Goal: Task Accomplishment & Management: Manage account settings

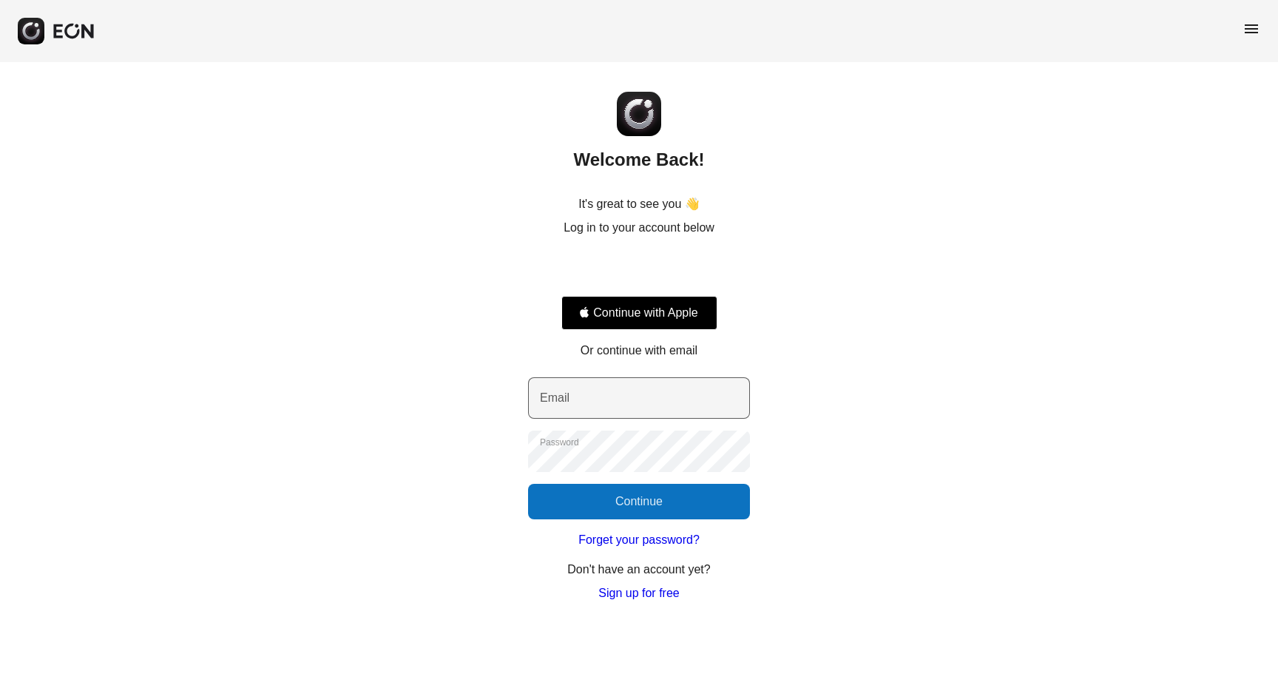
click at [564, 403] on label "Email" at bounding box center [555, 398] width 30 height 18
click at [564, 403] on input "Email" at bounding box center [639, 397] width 222 height 41
click at [601, 401] on input "Email" at bounding box center [639, 397] width 222 height 41
type input "**********"
click at [619, 499] on button "Continue" at bounding box center [639, 502] width 222 height 36
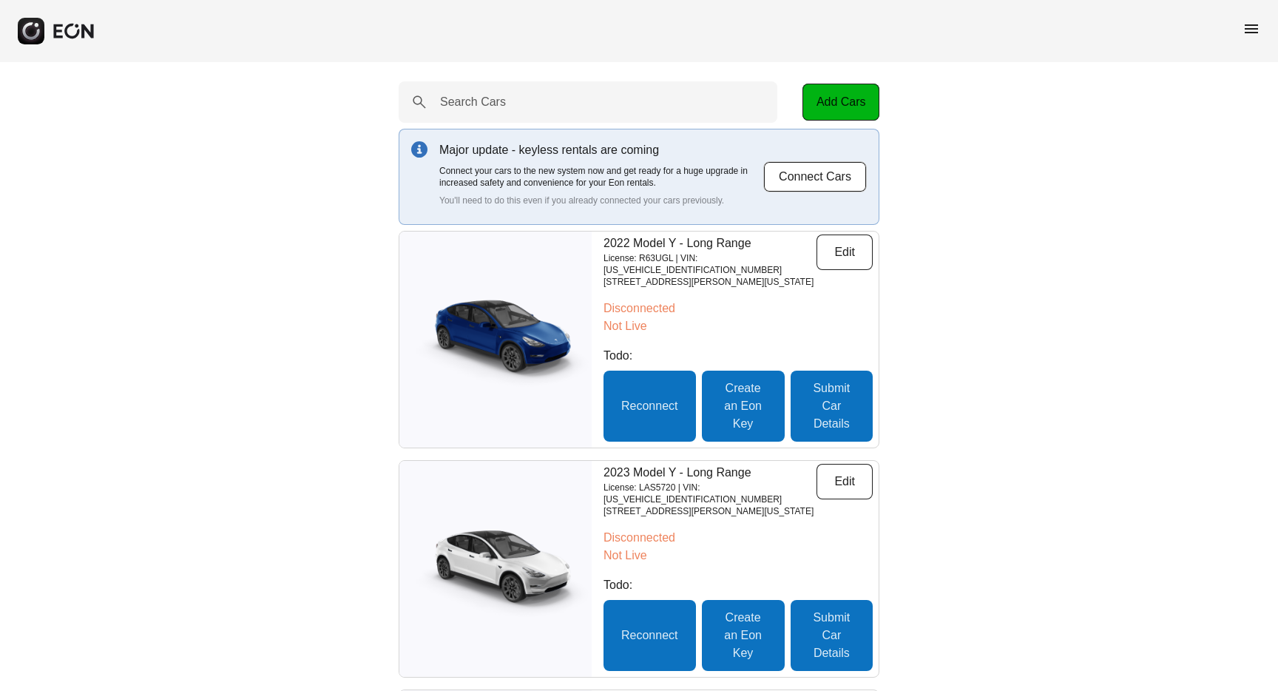
click at [1249, 27] on span "menu" at bounding box center [1252, 29] width 18 height 18
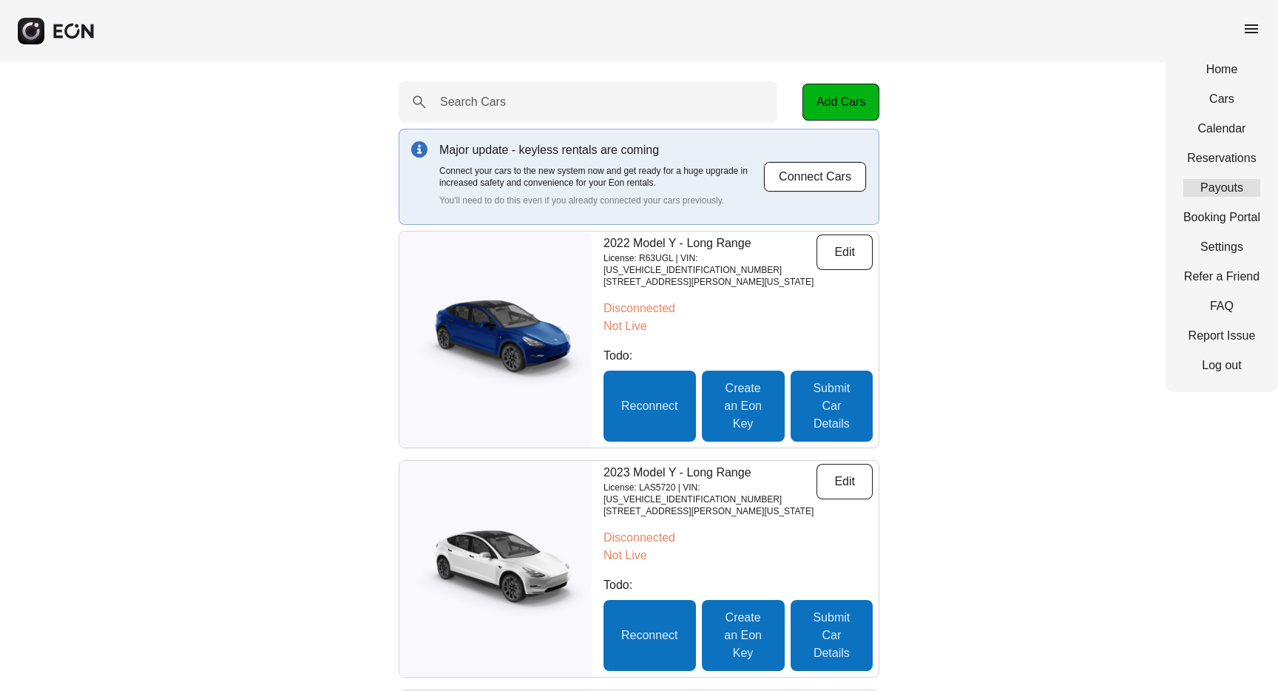
click at [1224, 186] on link "Payouts" at bounding box center [1222, 188] width 77 height 18
